Goal: Task Accomplishment & Management: Manage account settings

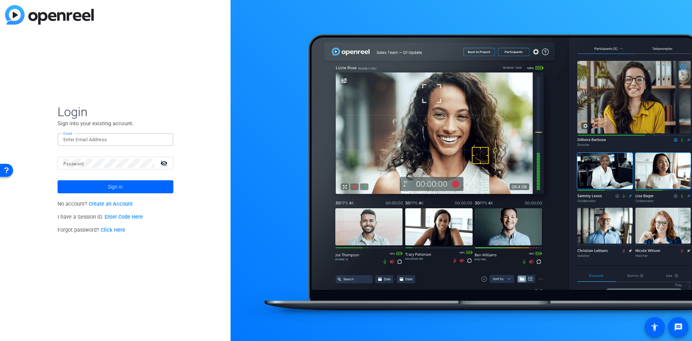
click at [114, 141] on input "Email" at bounding box center [115, 139] width 104 height 9
type input "[PERSON_NAME][EMAIL_ADDRESS][PERSON_NAME][DOMAIN_NAME]"
click at [111, 185] on span "Sign in" at bounding box center [115, 187] width 15 height 18
click at [126, 184] on span at bounding box center [116, 186] width 116 height 17
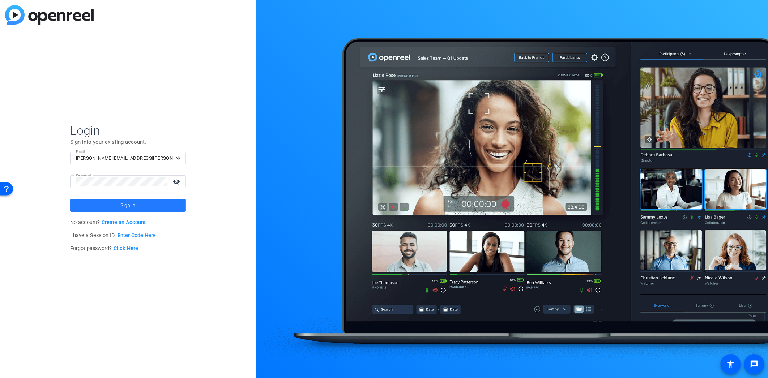
click at [117, 208] on span at bounding box center [128, 205] width 116 height 17
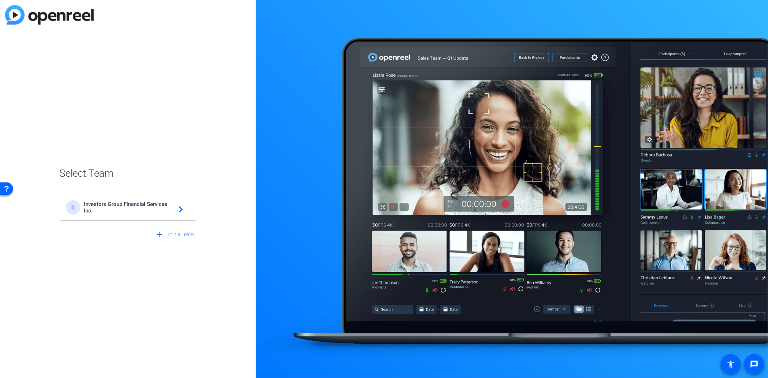
click at [138, 204] on span "Investors Group Financial Services Inc." at bounding box center [129, 207] width 90 height 13
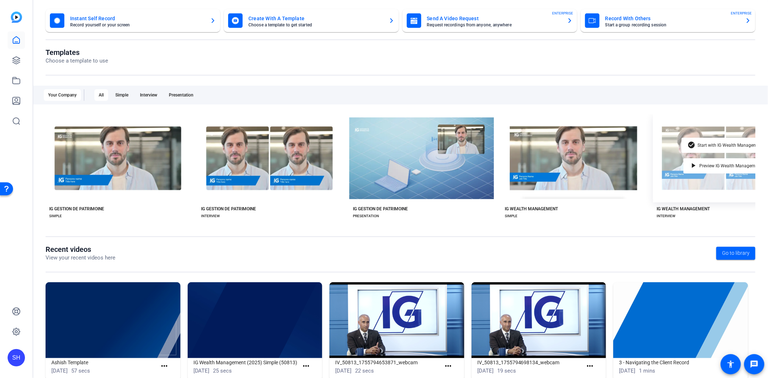
scroll to position [30, 0]
